Goal: Information Seeking & Learning: Learn about a topic

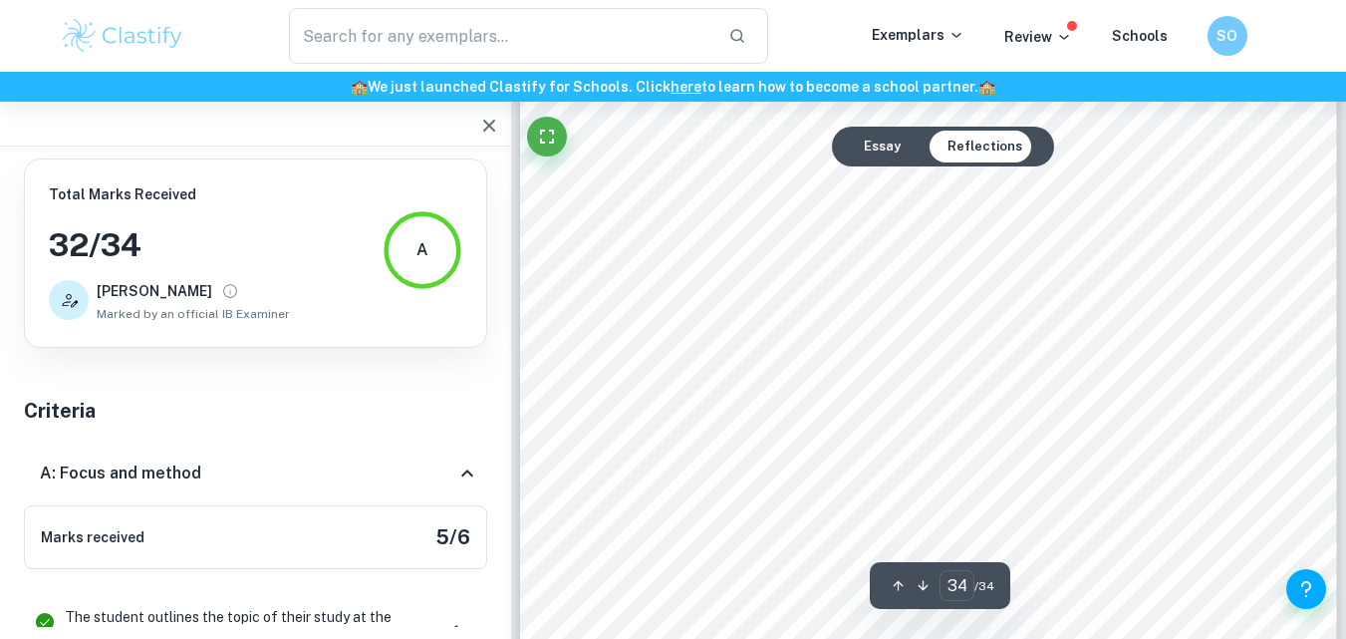
scroll to position [39030, 0]
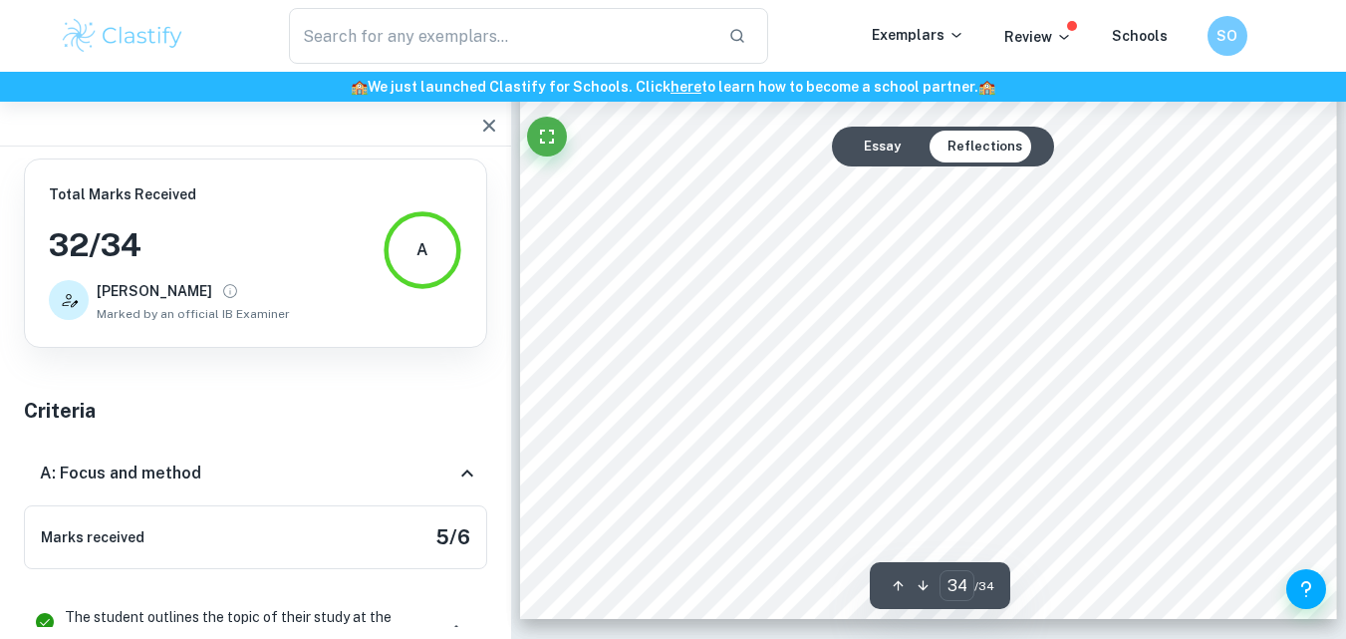
drag, startPoint x: 1057, startPoint y: 490, endPoint x: 609, endPoint y: 209, distance: 529.2
click at [609, 208] on div "Reflection 1 Growing up in [GEOGRAPHIC_DATA], a city-state known for its design…" at bounding box center [928, 43] width 817 height 1154
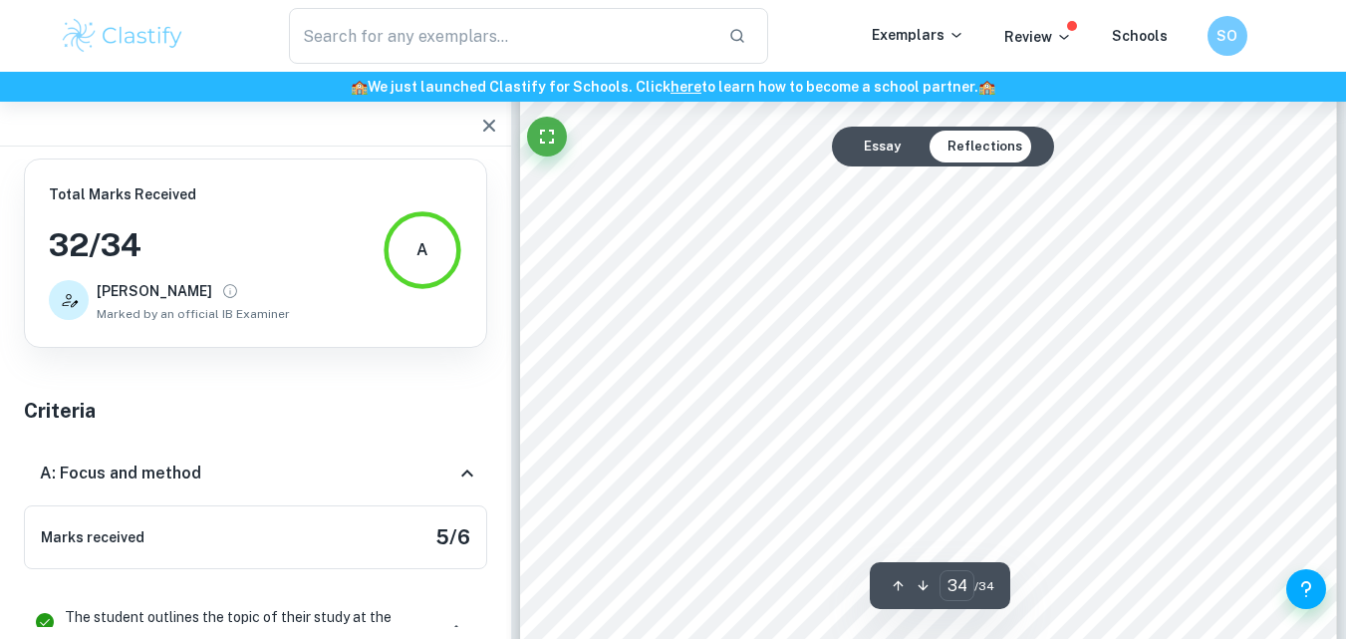
scroll to position [38632, 0]
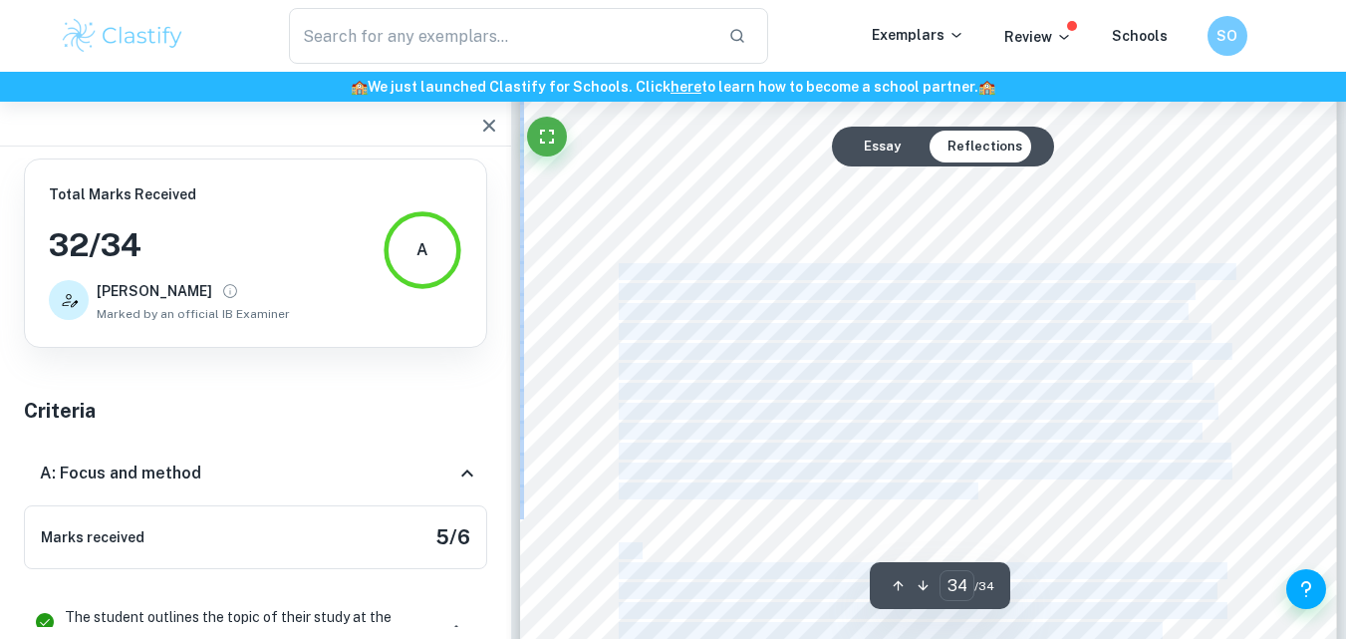
drag, startPoint x: 996, startPoint y: 474, endPoint x: 620, endPoint y: 275, distance: 426.1
click at [620, 275] on div "Reflection 1 Growing up in [GEOGRAPHIC_DATA], a city-state known for its design…" at bounding box center [928, 441] width 817 height 1154
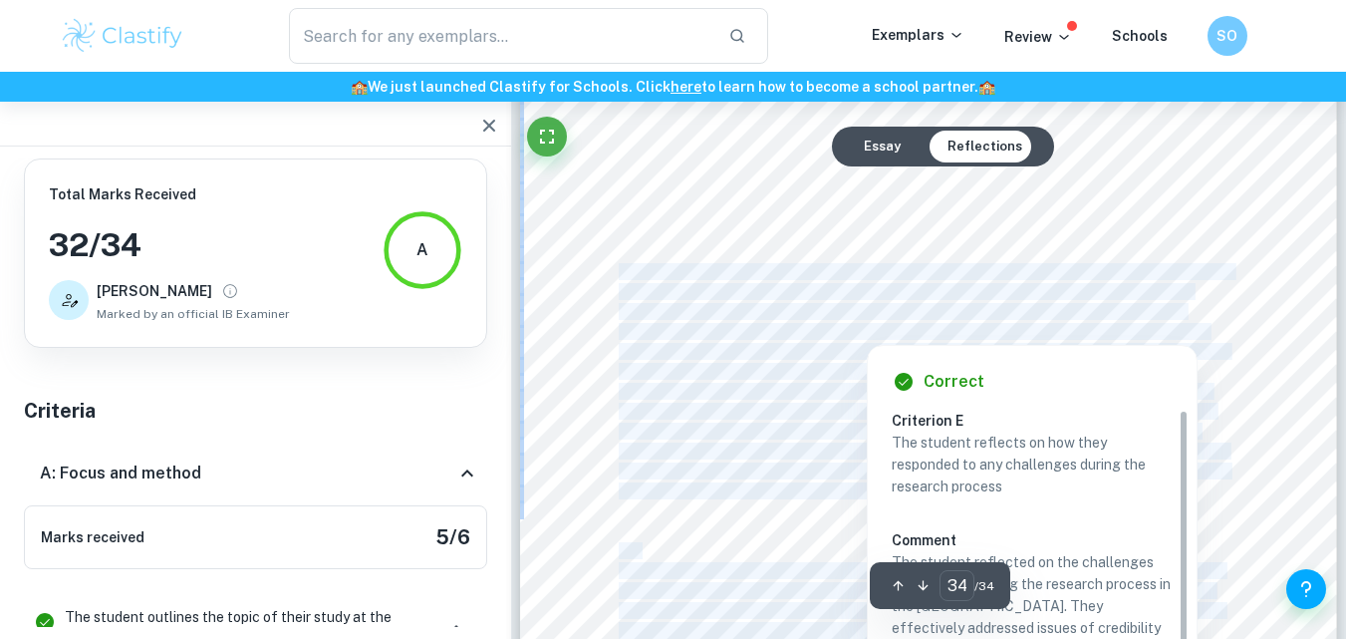
copy body "Throughout the research and writing process of my extended essay on IKEA's reta…"
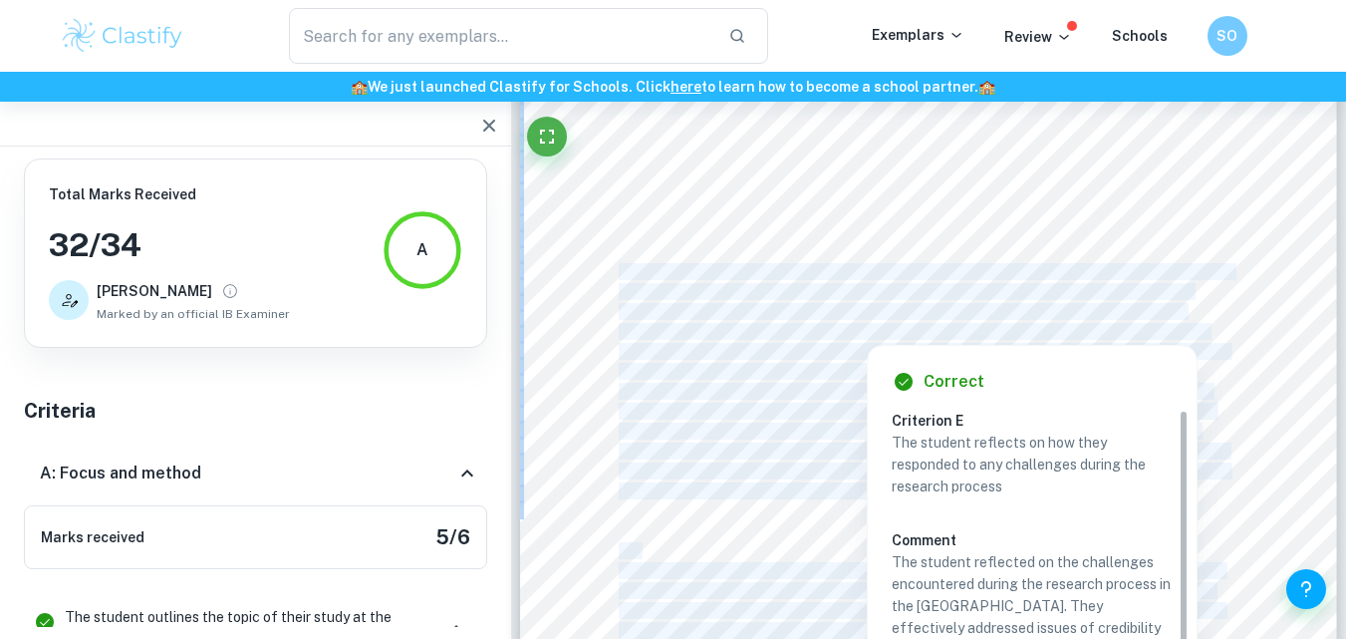
click at [435, 480] on div "A: Focus and method" at bounding box center [248, 473] width 416 height 24
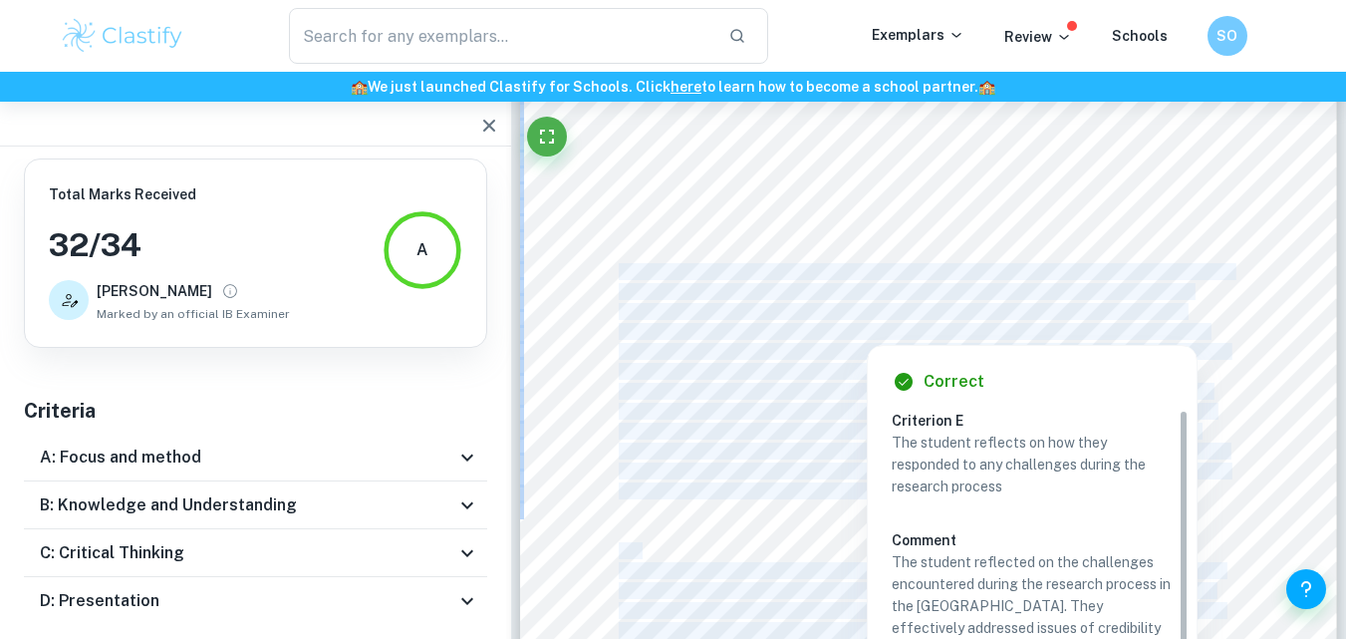
click at [433, 498] on div "B: Knowledge and Understanding" at bounding box center [248, 505] width 416 height 24
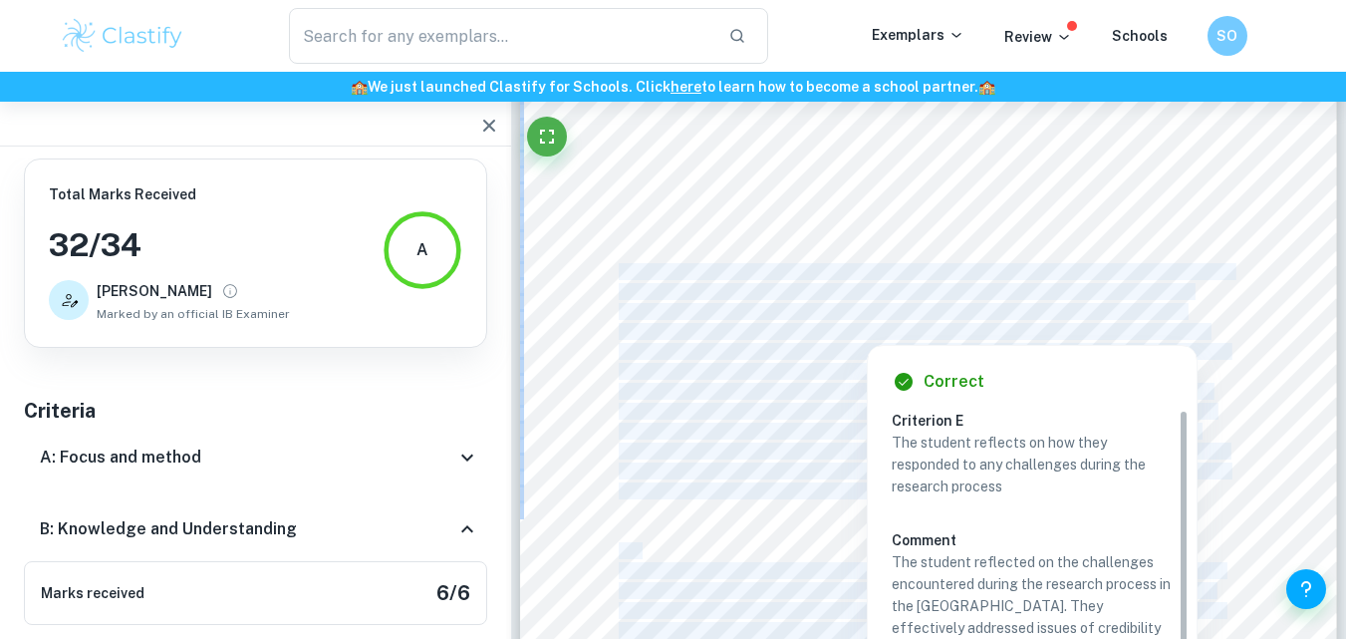
click at [433, 498] on div "B: Knowledge and Understanding" at bounding box center [255, 529] width 463 height 64
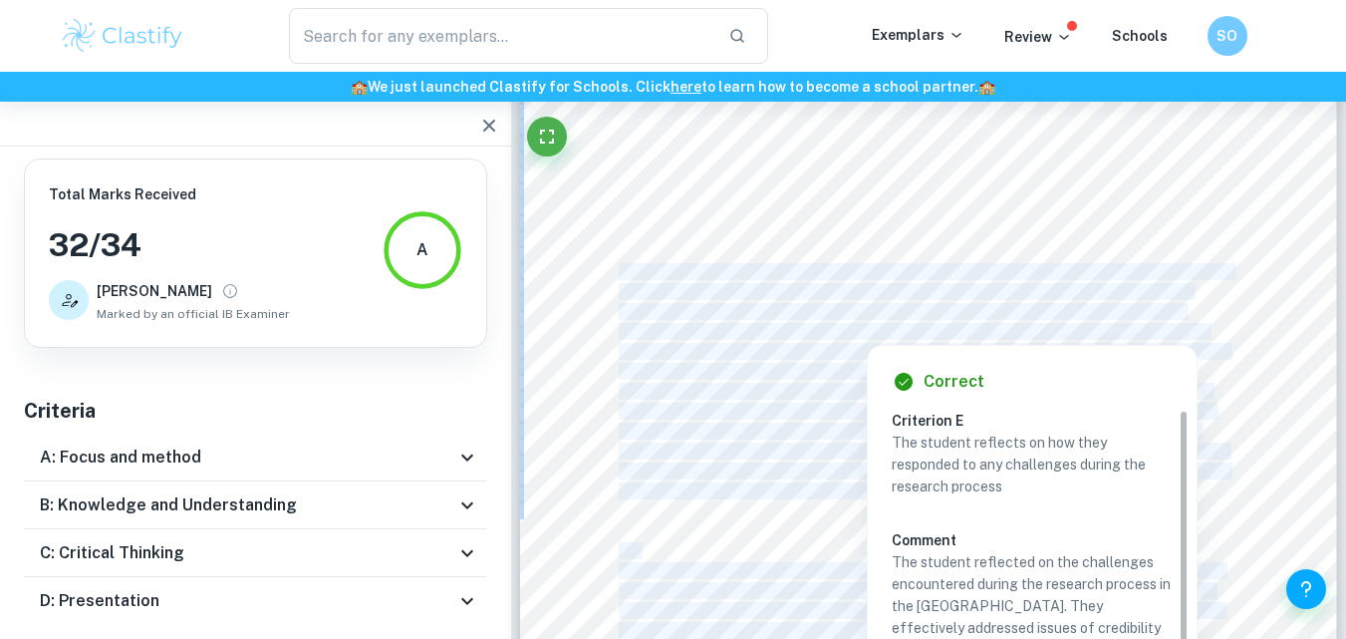
click at [414, 575] on div "C: Critical Thinking" at bounding box center [255, 553] width 463 height 48
click at [412, 559] on div "C: Critical Thinking" at bounding box center [255, 577] width 463 height 64
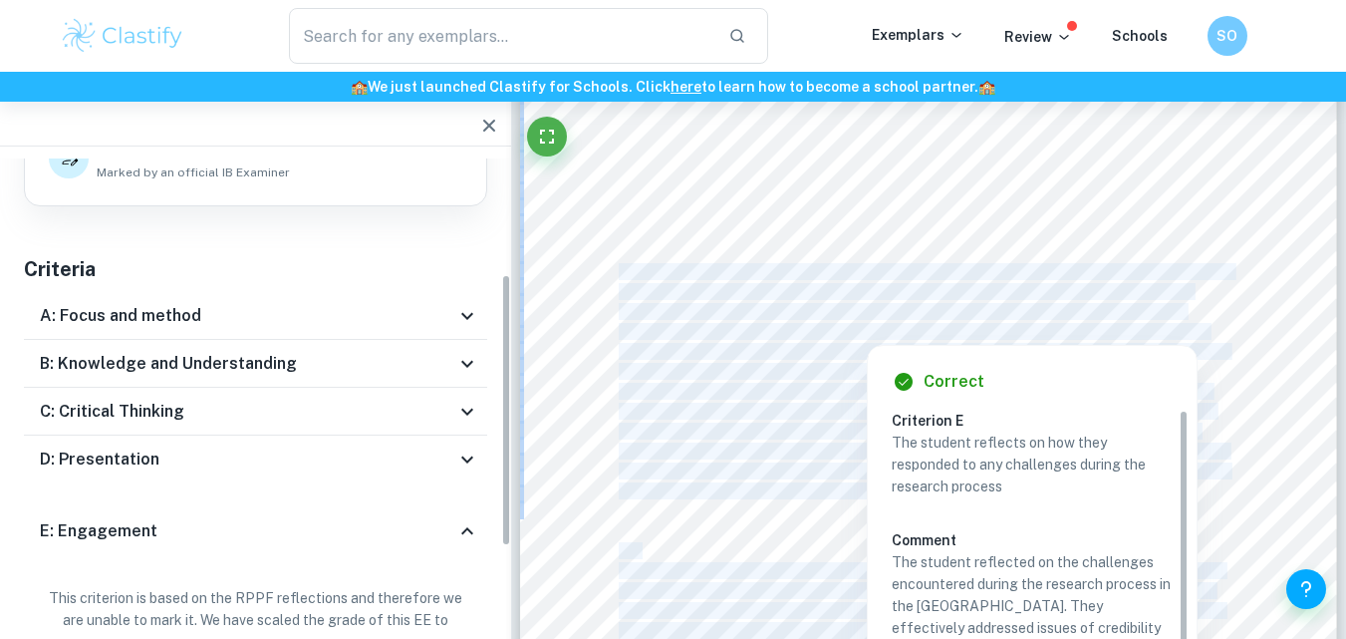
scroll to position [199, 0]
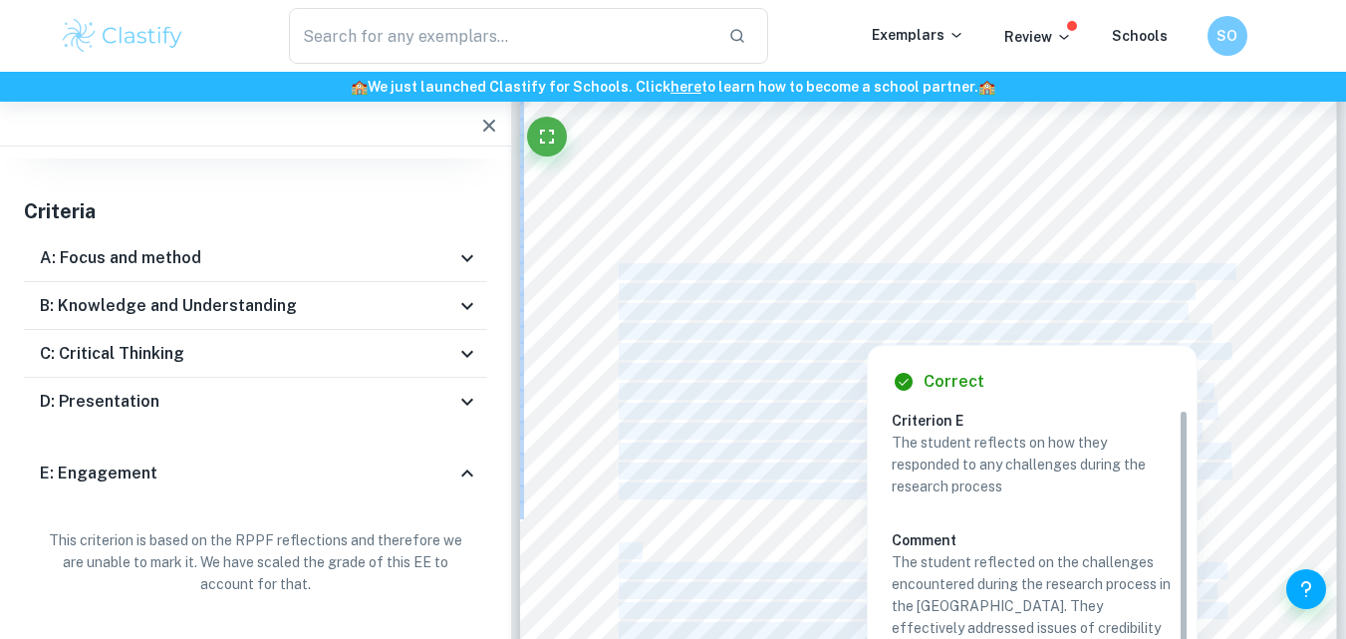
click at [403, 423] on div "D: Presentation" at bounding box center [255, 402] width 463 height 48
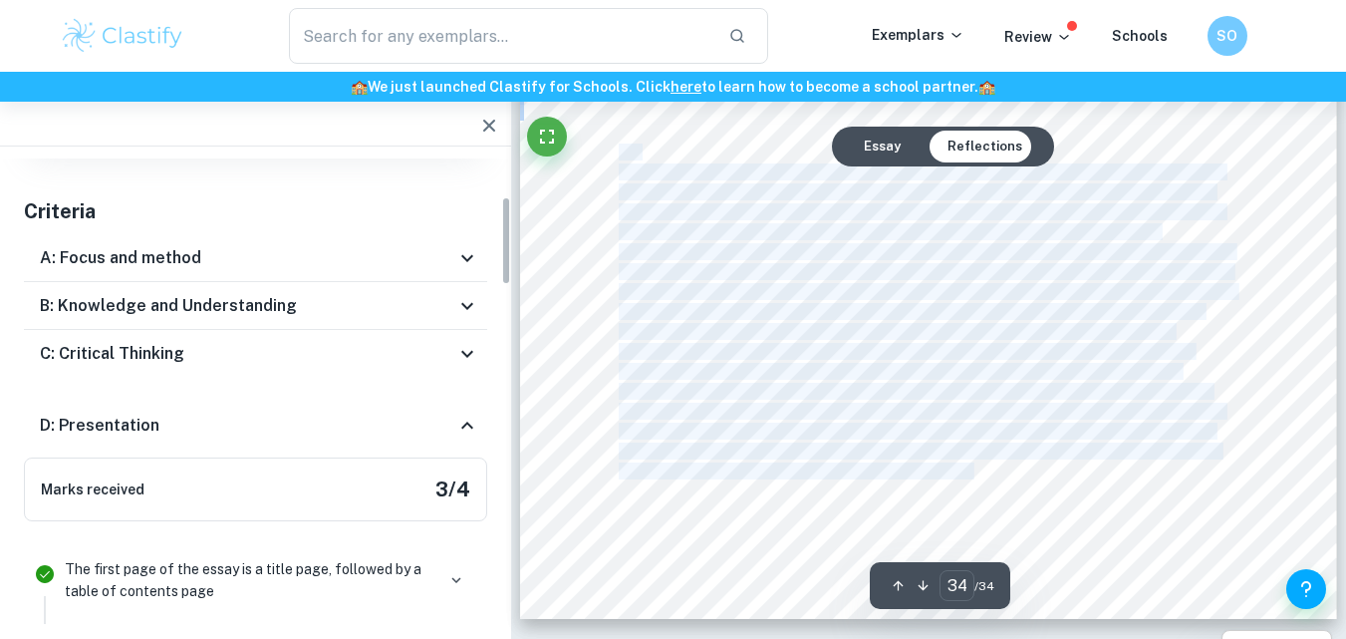
scroll to position [399, 0]
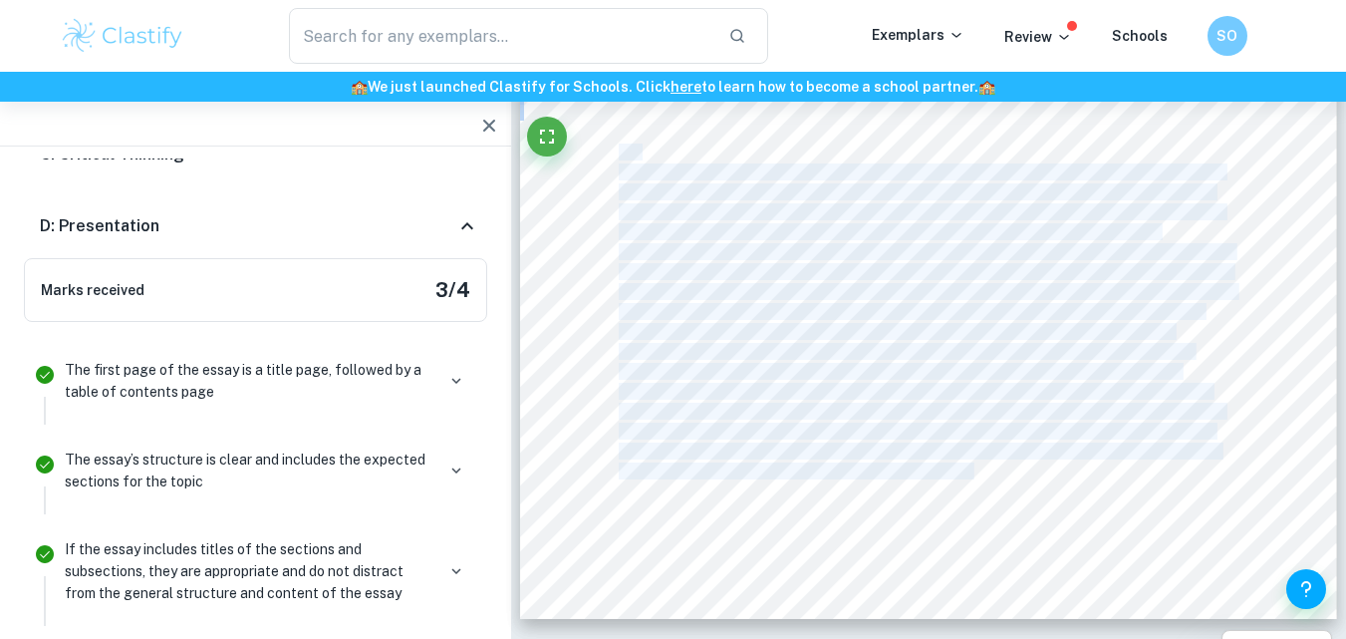
click at [451, 227] on div "D: Presentation" at bounding box center [248, 226] width 416 height 24
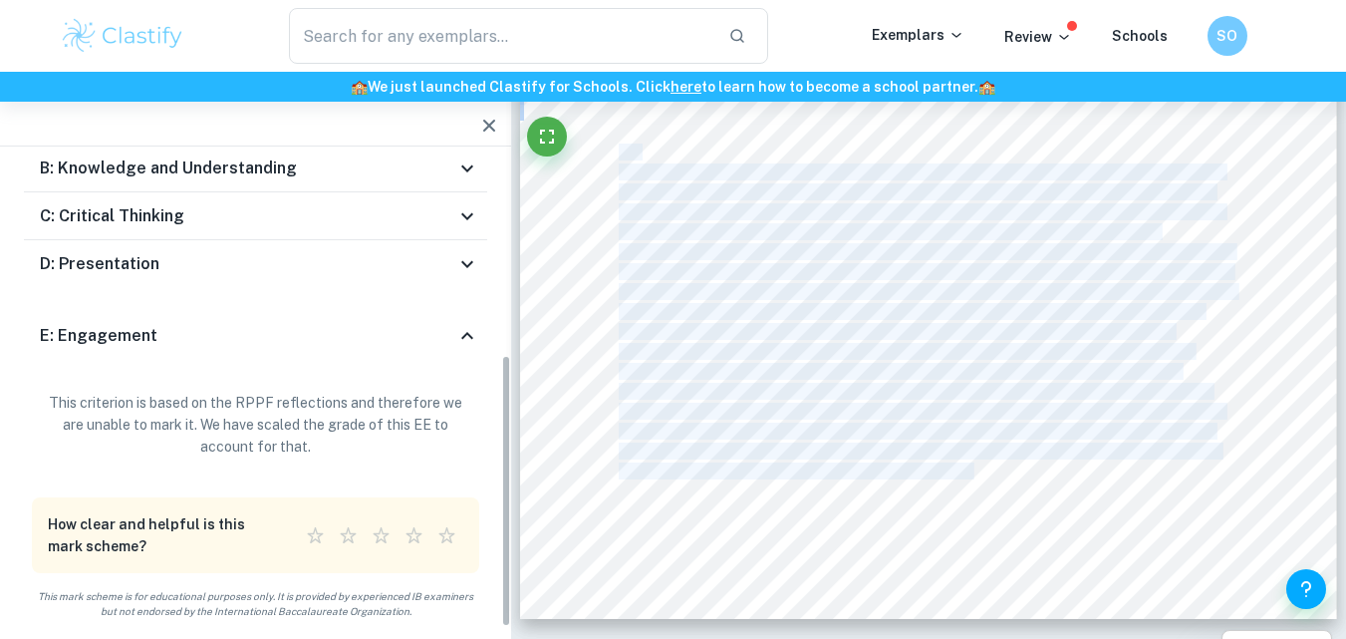
click at [427, 336] on div "E: Engagement" at bounding box center [248, 336] width 416 height 24
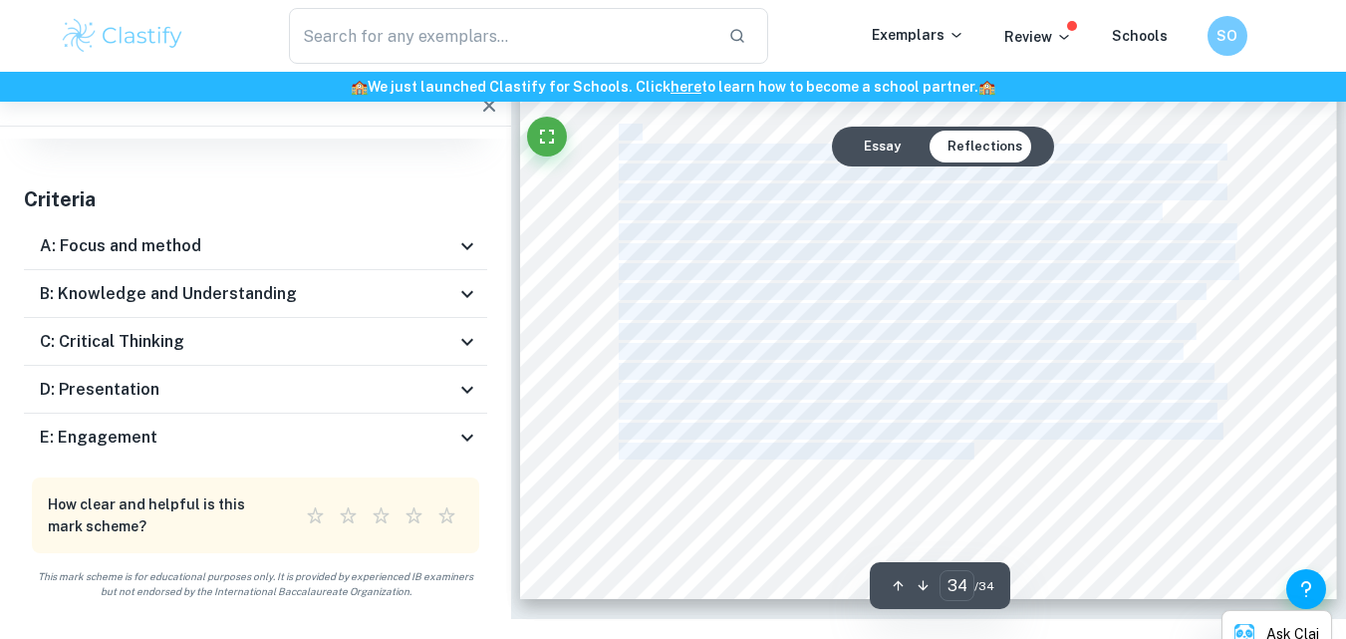
scroll to position [39069, 0]
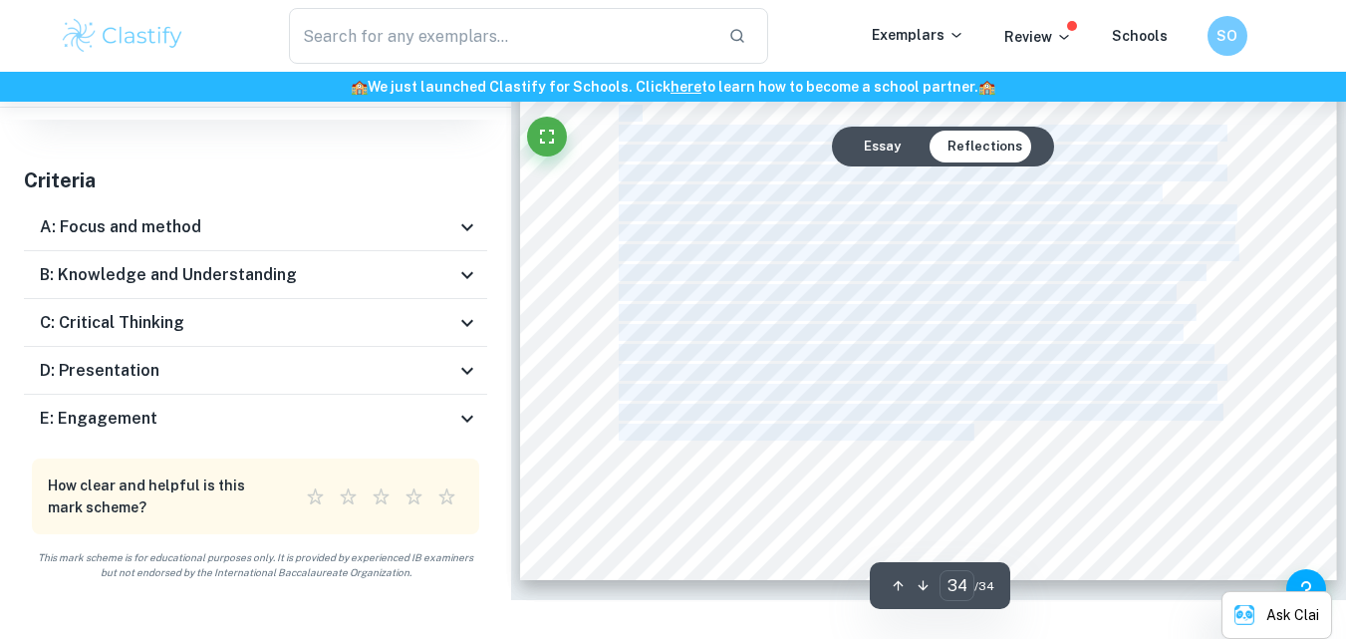
click at [435, 408] on div "E: Engagement" at bounding box center [248, 419] width 416 height 24
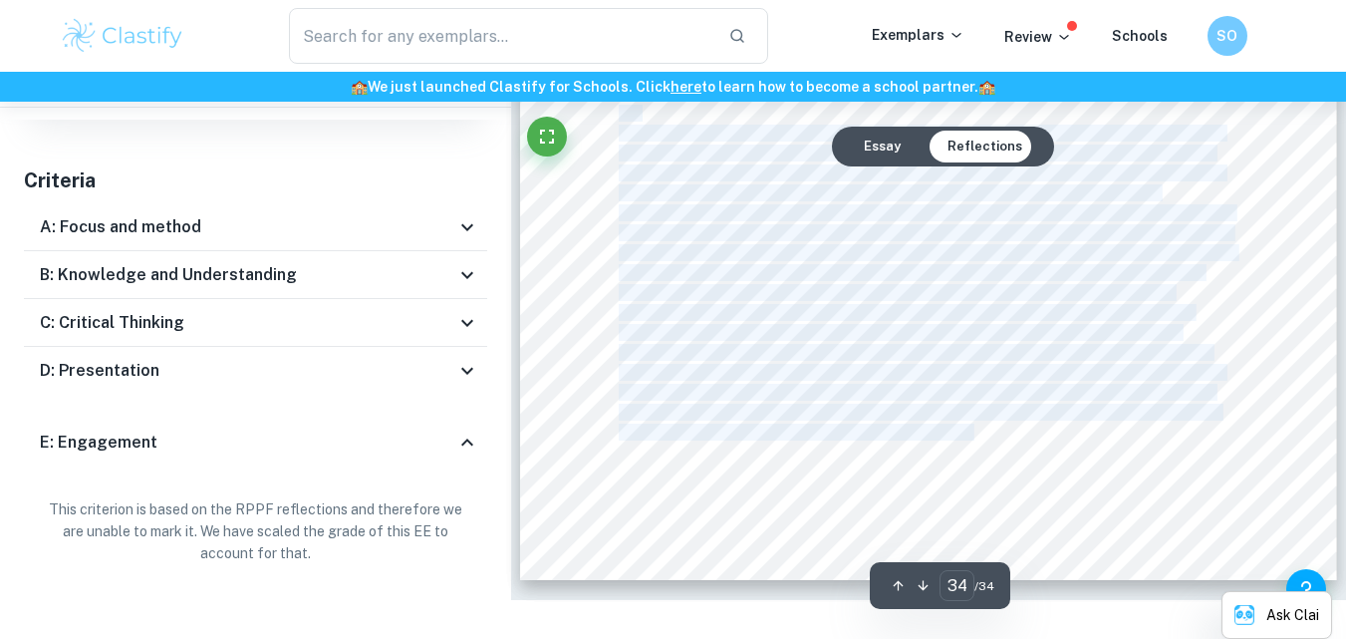
scroll to position [337, 0]
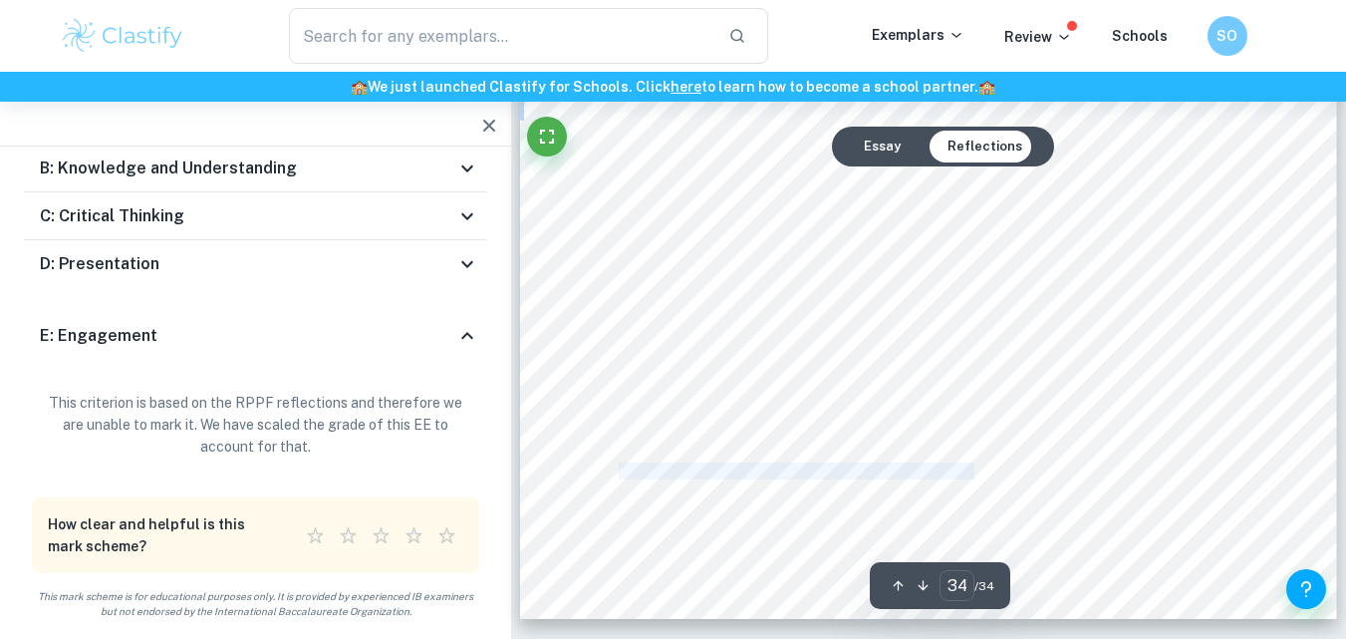
click at [541, 586] on div "Reflection 1 Growing up in [GEOGRAPHIC_DATA], a city-state known for its design…" at bounding box center [928, 43] width 817 height 1154
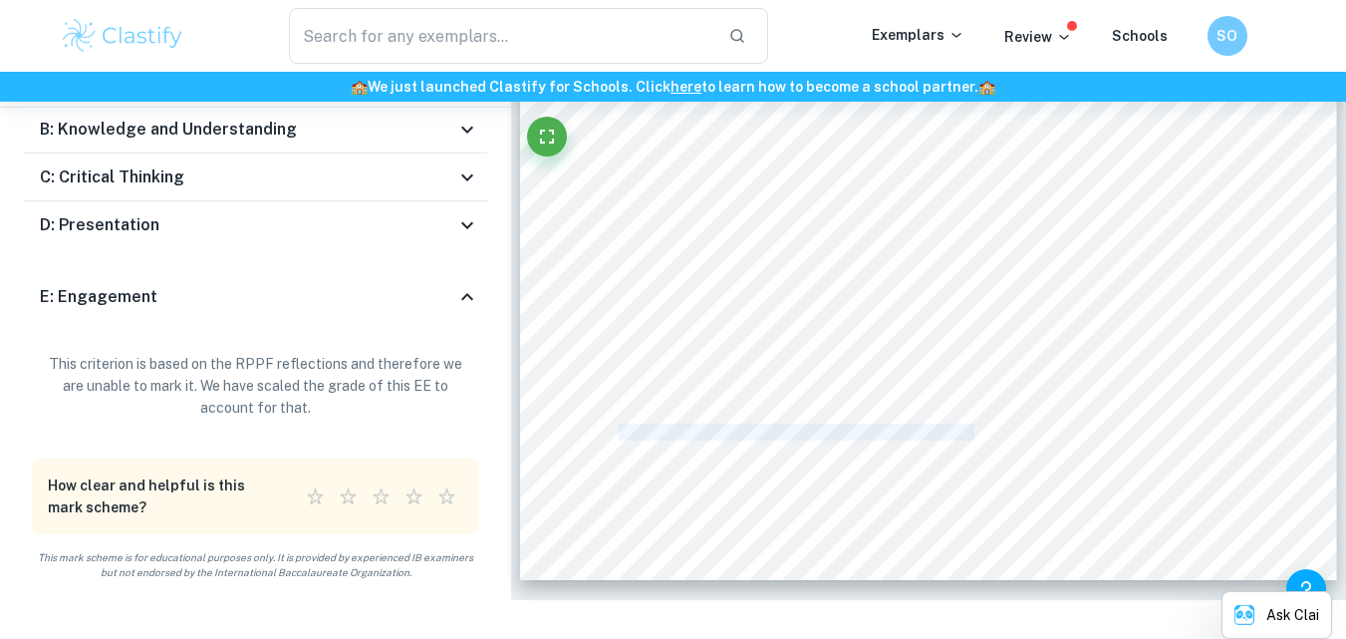
click at [537, 577] on div "Reflection 1 Growing up in [GEOGRAPHIC_DATA], a city-state known for its design…" at bounding box center [928, 4] width 817 height 1154
